Goal: Transaction & Acquisition: Purchase product/service

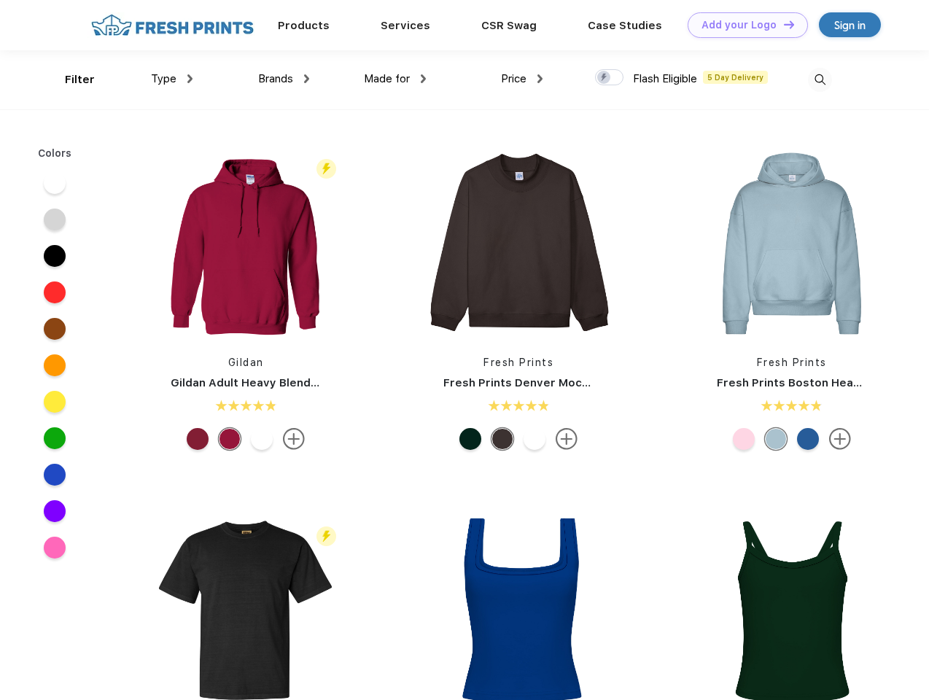
scroll to position [1, 0]
click at [742, 25] on link "Add your Logo Design Tool" at bounding box center [747, 25] width 120 height 26
click at [0, 0] on div "Design Tool" at bounding box center [0, 0] width 0 height 0
click at [782, 24] on link "Add your Logo Design Tool" at bounding box center [747, 25] width 120 height 26
click at [70, 79] on div "Filter" at bounding box center [80, 79] width 30 height 17
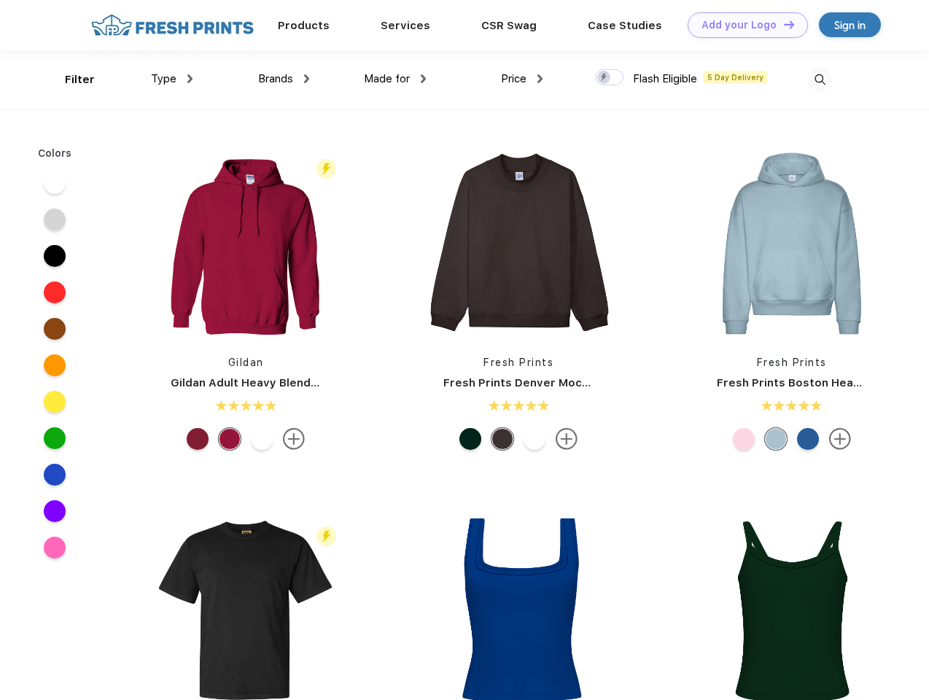
click at [172, 79] on span "Type" at bounding box center [164, 78] width 26 height 13
click at [284, 79] on span "Brands" at bounding box center [275, 78] width 35 height 13
click at [395, 79] on span "Made for" at bounding box center [387, 78] width 46 height 13
click at [522, 79] on span "Price" at bounding box center [514, 78] width 26 height 13
click at [609, 78] on div at bounding box center [609, 77] width 28 height 16
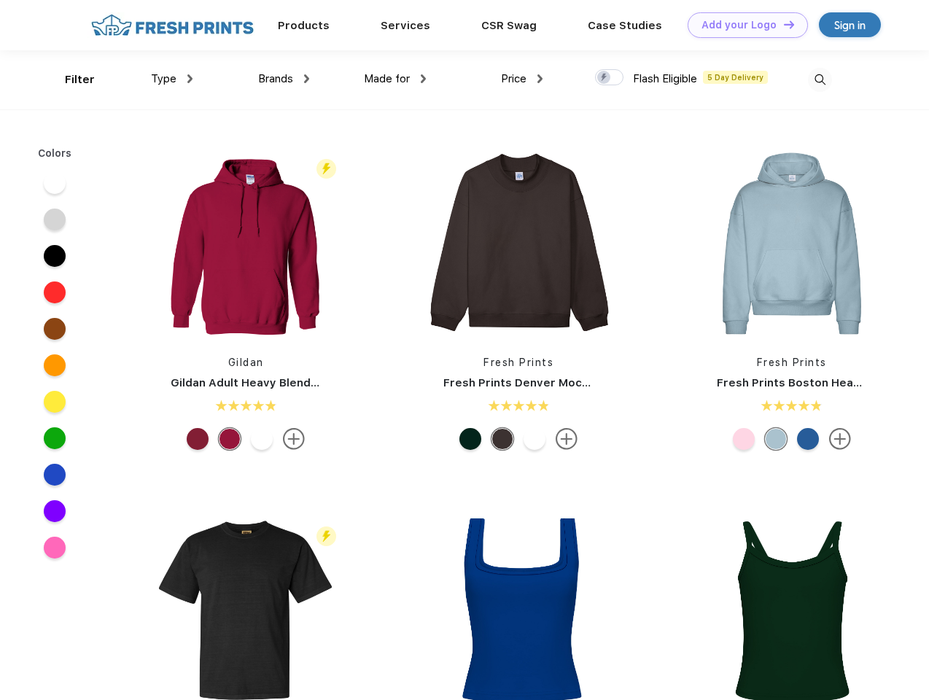
click at [604, 78] on input "checkbox" at bounding box center [599, 73] width 9 height 9
click at [819, 79] on img at bounding box center [820, 80] width 24 height 24
